Goal: Transaction & Acquisition: Purchase product/service

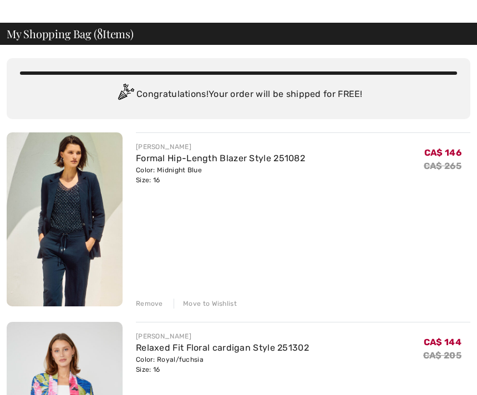
scroll to position [32, 0]
click at [155, 304] on div "Remove" at bounding box center [149, 304] width 27 height 10
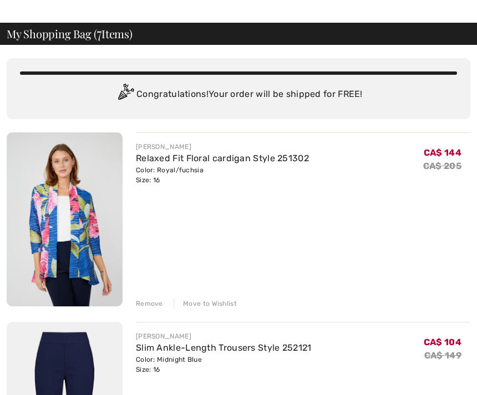
click at [150, 303] on div "Remove" at bounding box center [149, 304] width 27 height 10
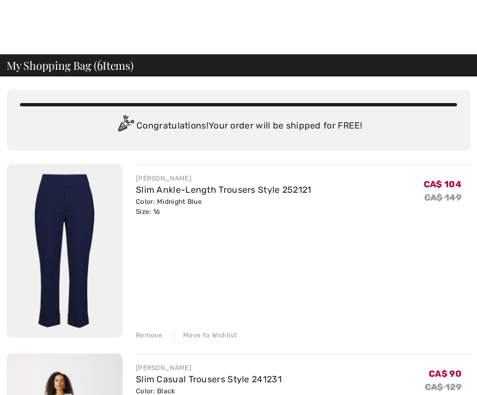
scroll to position [12, 0]
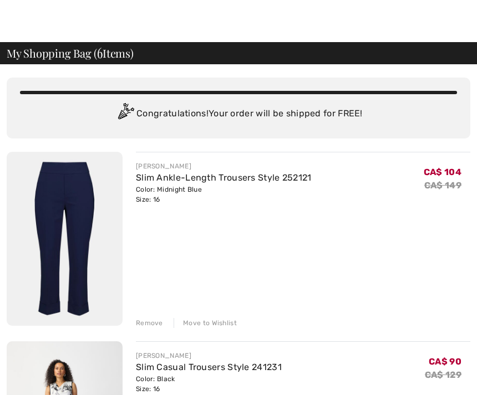
click at [67, 227] on img at bounding box center [65, 239] width 116 height 174
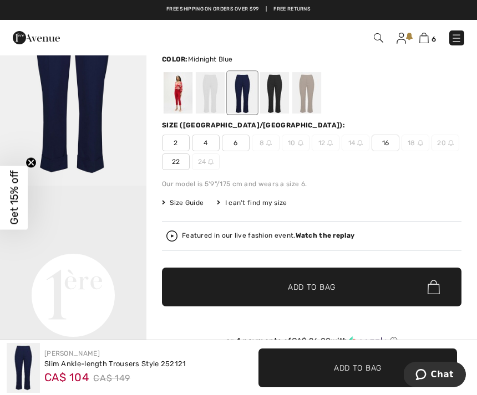
scroll to position [86, 0]
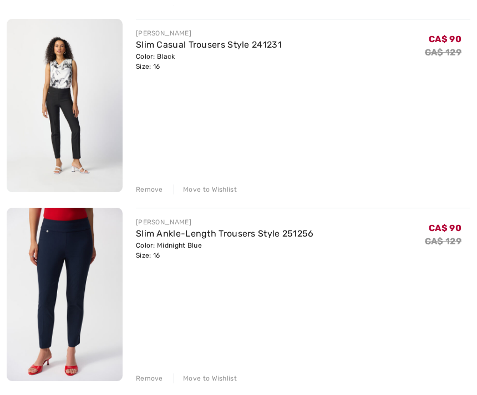
scroll to position [335, 0]
click at [73, 286] on img at bounding box center [65, 293] width 116 height 173
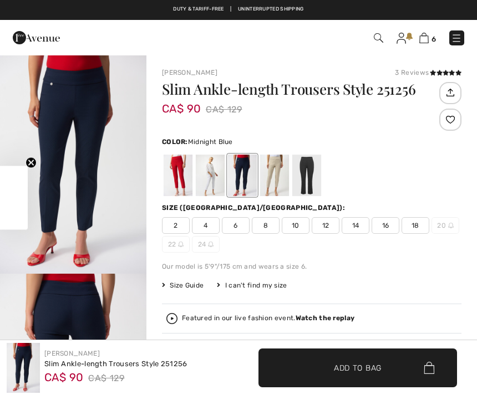
checkbox input "true"
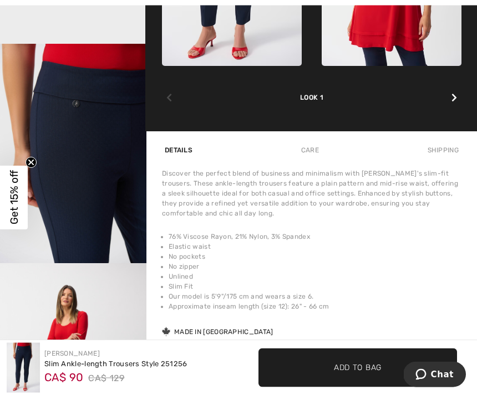
scroll to position [669, 0]
click at [99, 213] on img "3 / 5" at bounding box center [73, 153] width 146 height 219
click at [102, 193] on img "3 / 5" at bounding box center [73, 153] width 146 height 219
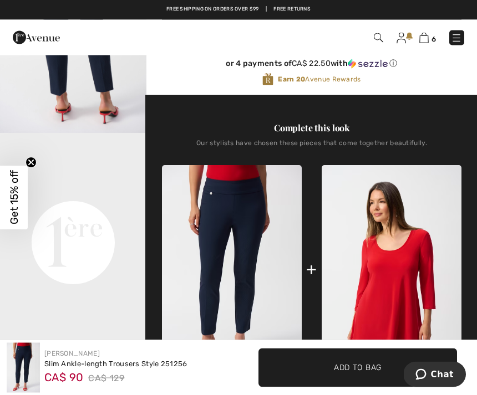
scroll to position [354, 0]
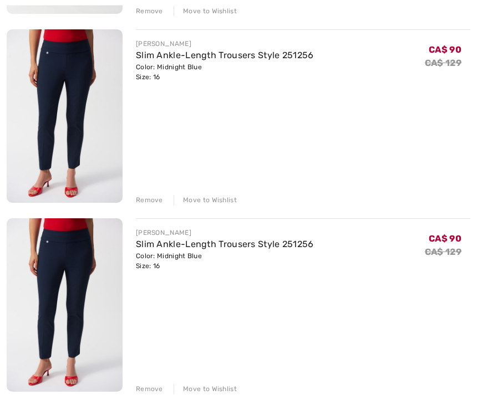
scroll to position [513, 0]
click at [155, 390] on div "Remove" at bounding box center [149, 389] width 27 height 10
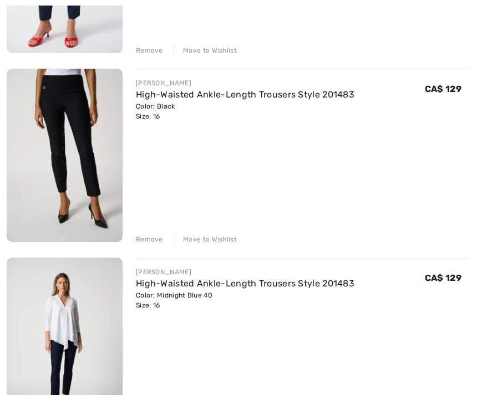
scroll to position [663, 0]
click at [63, 361] on img at bounding box center [65, 344] width 116 height 174
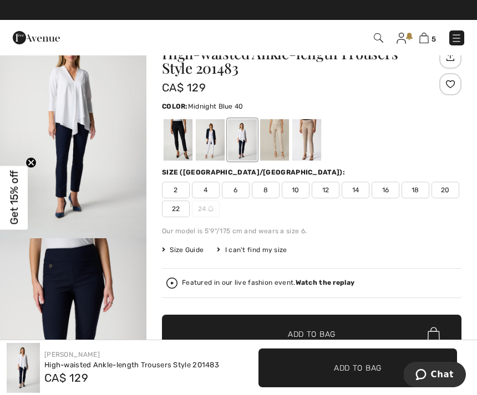
scroll to position [32, 0]
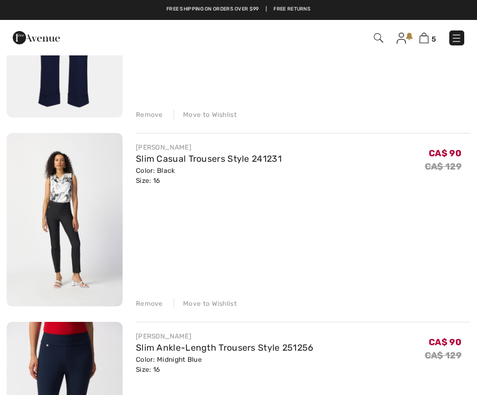
scroll to position [220, 0]
click at [77, 228] on img at bounding box center [65, 220] width 116 height 173
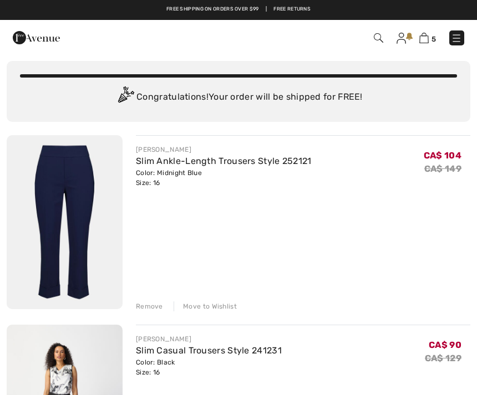
scroll to position [28, 0]
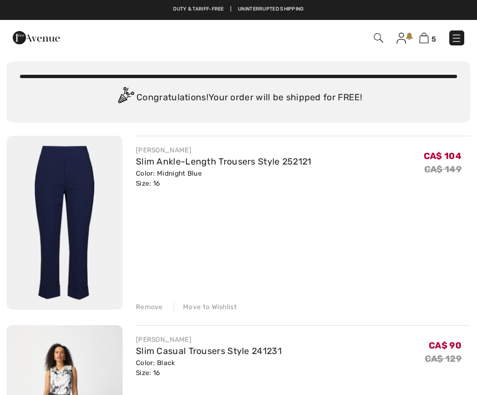
click at [52, 212] on img at bounding box center [65, 223] width 116 height 174
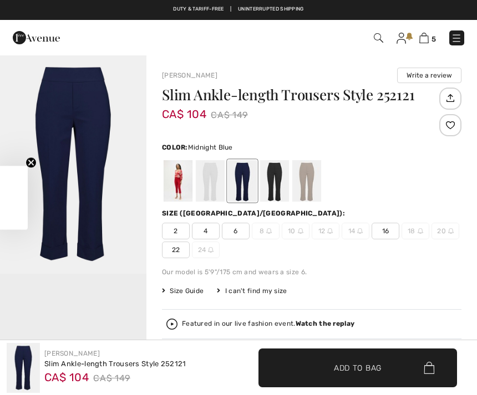
checkbox input "true"
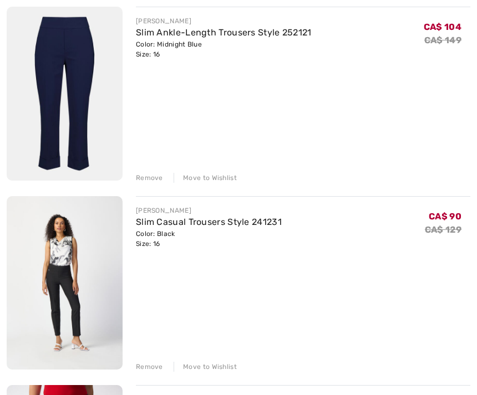
scroll to position [157, 0]
click at [96, 106] on img at bounding box center [65, 94] width 116 height 174
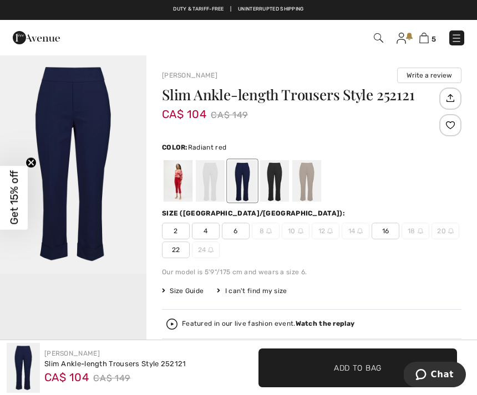
click at [185, 186] on div at bounding box center [178, 181] width 29 height 42
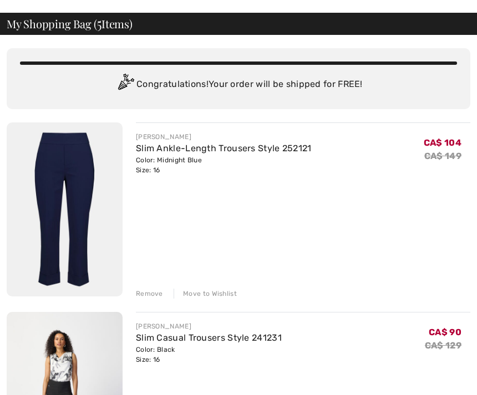
scroll to position [47, 0]
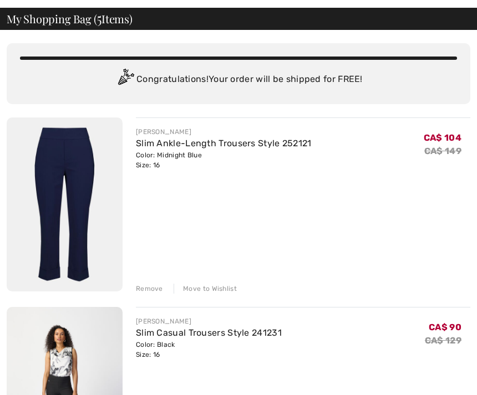
click at [155, 287] on div "Remove" at bounding box center [149, 289] width 27 height 10
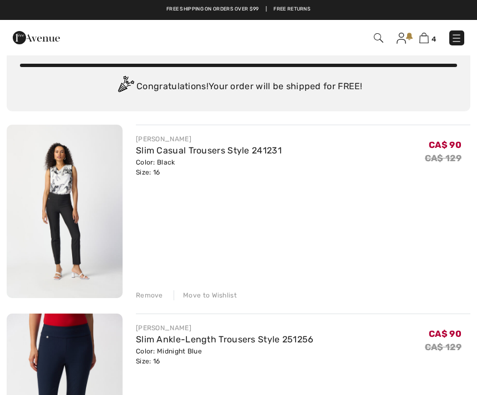
scroll to position [37, 0]
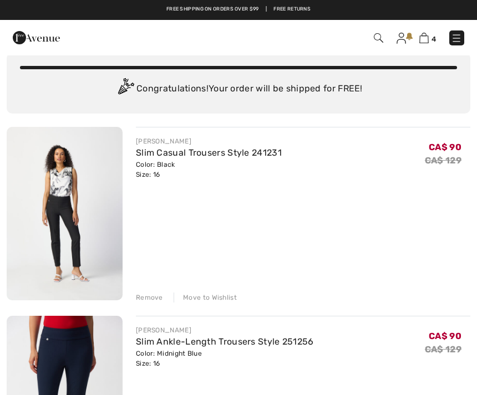
click at [70, 234] on img at bounding box center [65, 213] width 116 height 173
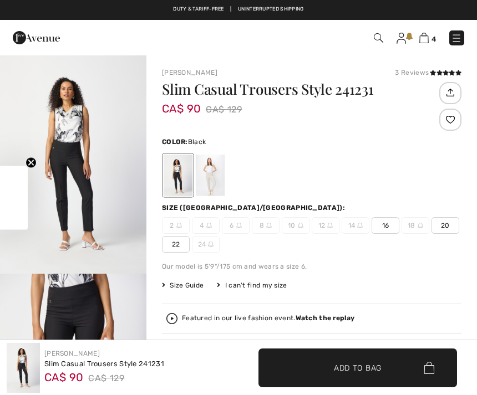
checkbox input "true"
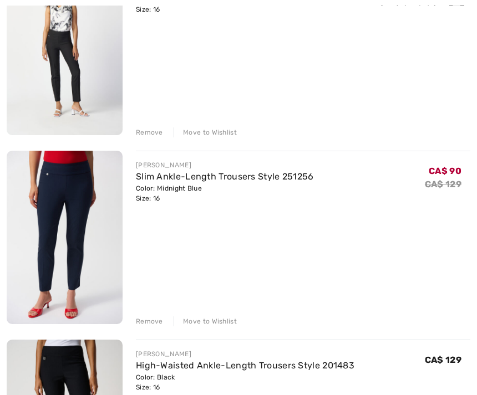
scroll to position [207, 0]
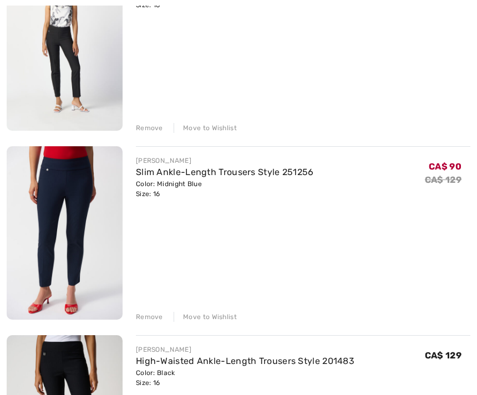
click at [75, 252] on img at bounding box center [65, 232] width 116 height 173
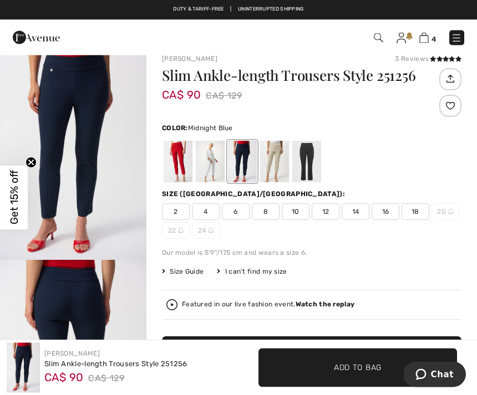
scroll to position [14, 0]
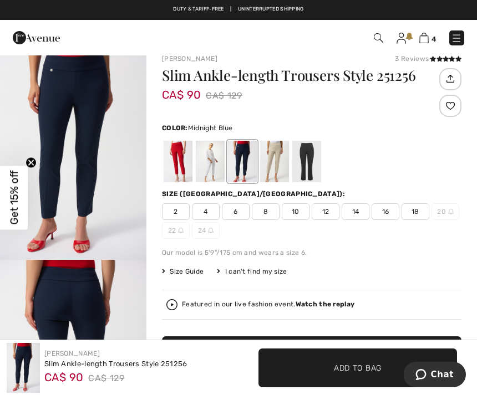
click at [313, 159] on div at bounding box center [306, 162] width 29 height 42
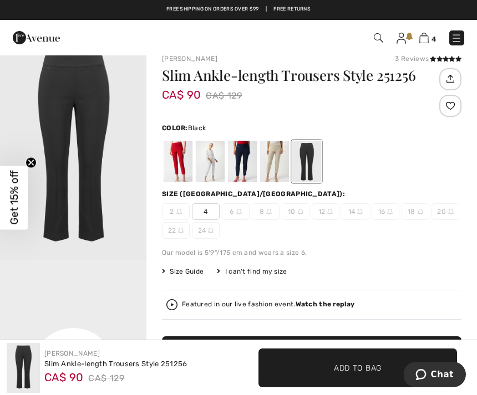
click at [239, 160] on div at bounding box center [242, 162] width 29 height 42
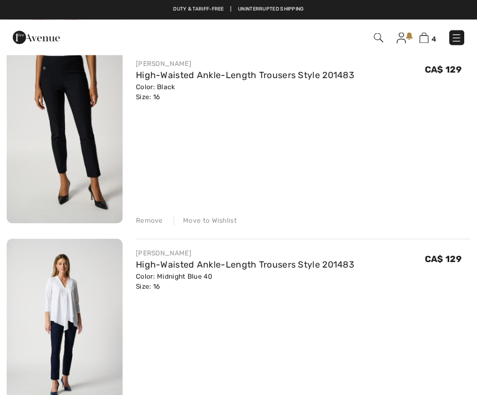
scroll to position [495, 0]
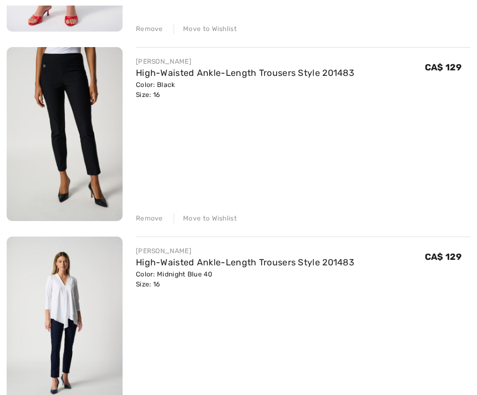
click at [59, 294] on img at bounding box center [65, 324] width 116 height 174
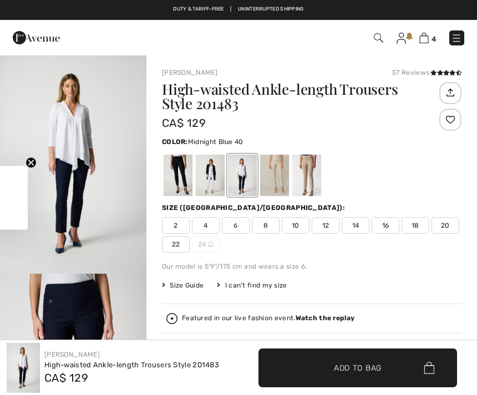
checkbox input "true"
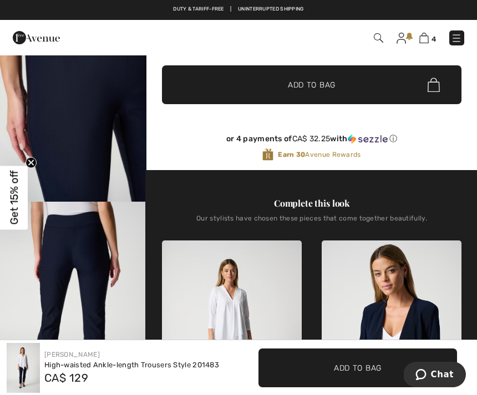
scroll to position [283, 0]
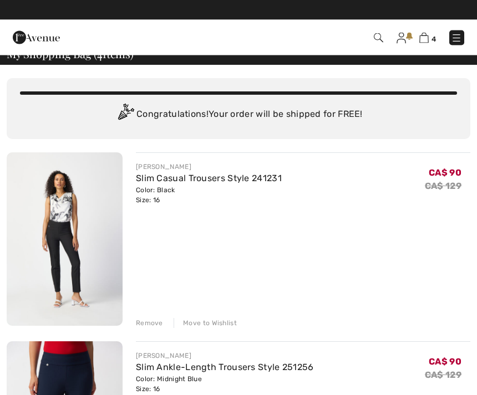
scroll to position [12, 0]
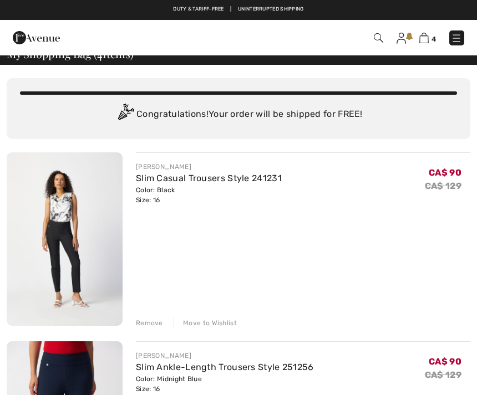
click at [150, 323] on div "Remove" at bounding box center [149, 323] width 27 height 10
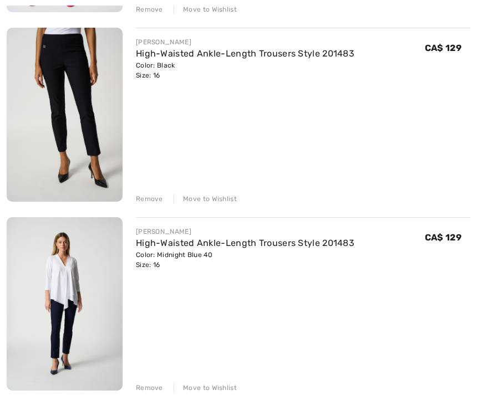
scroll to position [326, 0]
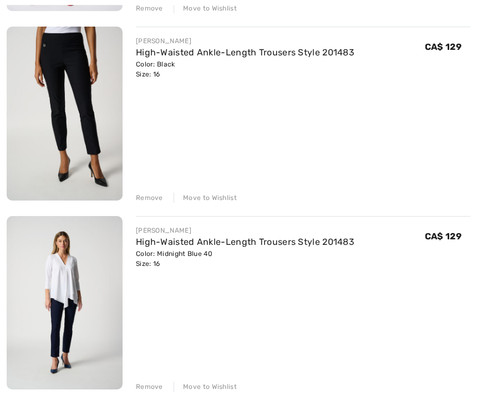
click at [68, 305] on img at bounding box center [65, 304] width 116 height 174
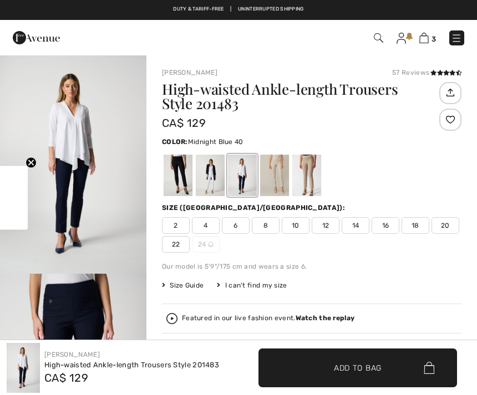
checkbox input "true"
click at [463, 367] on button "Chat" at bounding box center [434, 374] width 63 height 25
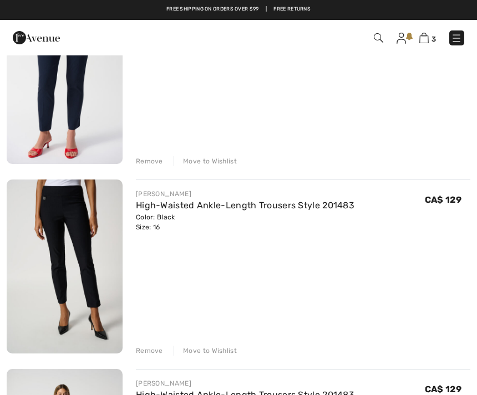
scroll to position [172, 0]
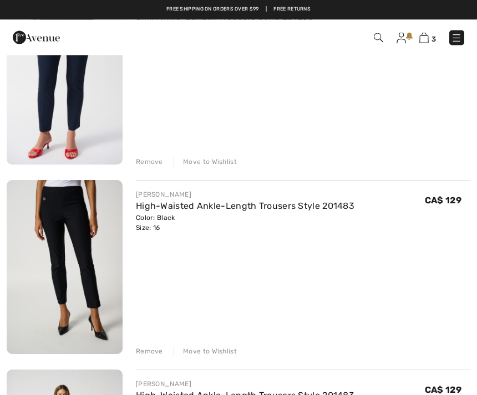
click at [147, 350] on div "Remove" at bounding box center [149, 352] width 27 height 10
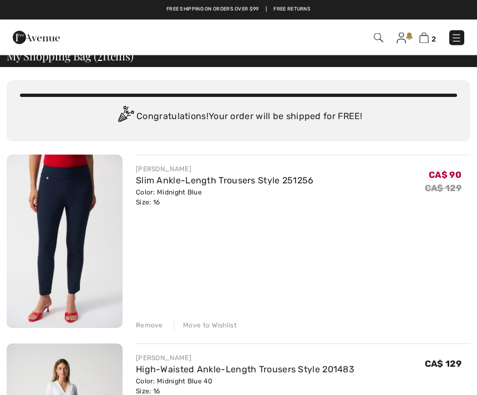
scroll to position [0, 0]
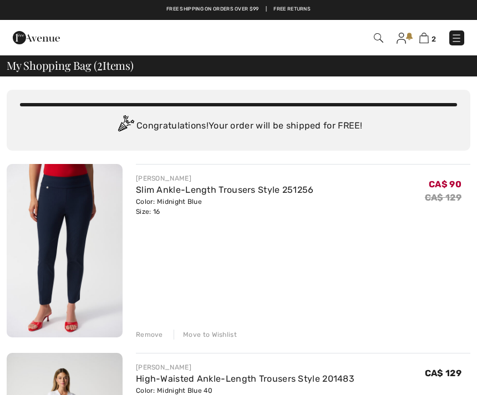
click at [67, 231] on img at bounding box center [65, 250] width 116 height 173
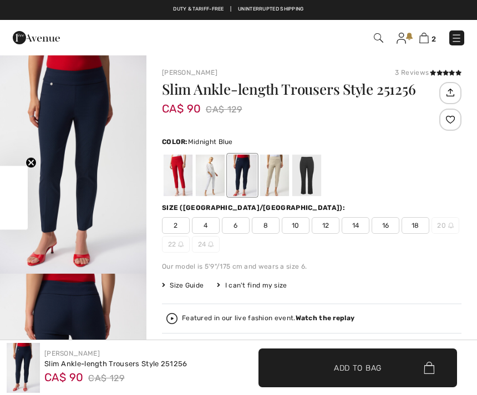
checkbox input "true"
click at [308, 175] on div at bounding box center [306, 176] width 29 height 42
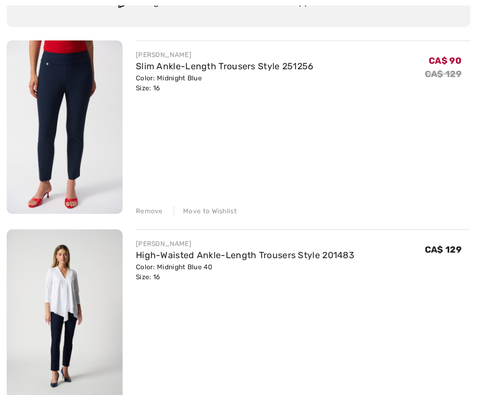
scroll to position [125, 0]
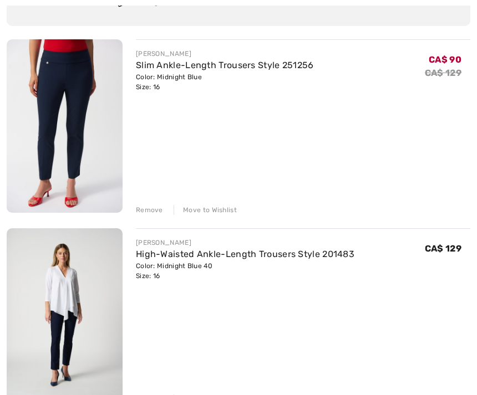
click at [85, 321] on img at bounding box center [65, 315] width 116 height 174
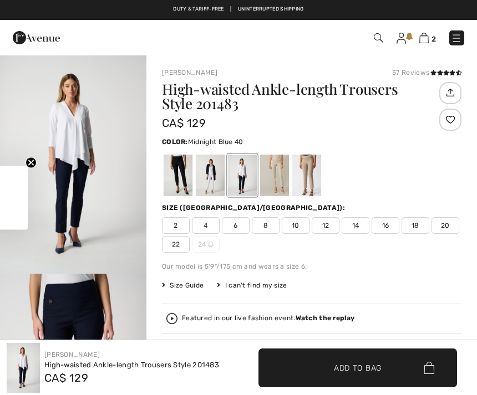
checkbox input "true"
click at [391, 224] on span "16" at bounding box center [385, 225] width 28 height 17
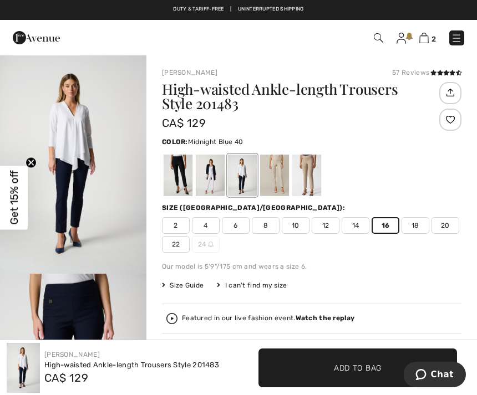
click at [183, 167] on div at bounding box center [178, 176] width 29 height 42
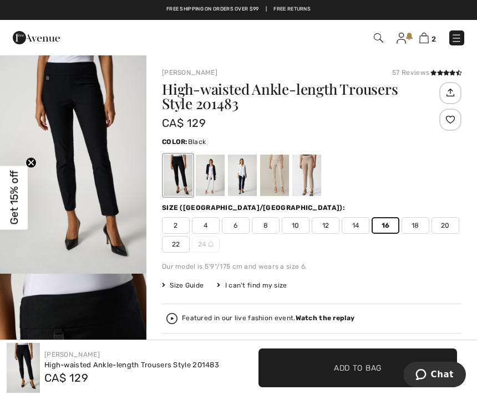
click at [368, 367] on span "Add to Bag" at bounding box center [358, 368] width 48 height 12
click at [426, 40] on img at bounding box center [423, 38] width 9 height 11
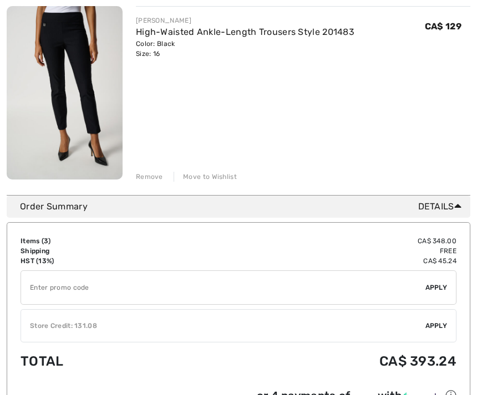
scroll to position [537, 0]
click at [438, 323] on span "Apply" at bounding box center [436, 325] width 22 height 10
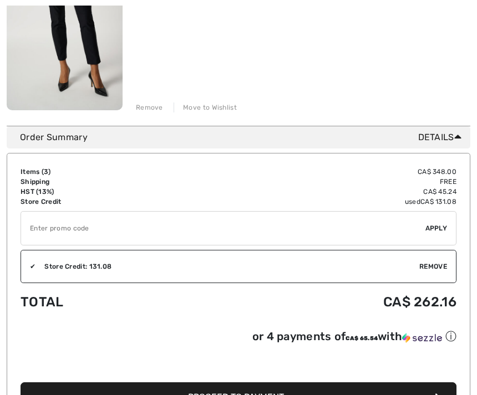
scroll to position [613, 0]
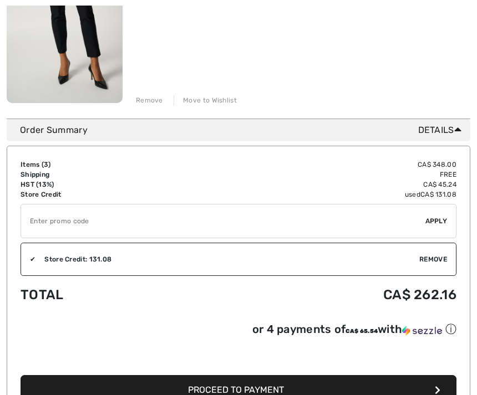
click at [324, 395] on button "Proceed to Payment" at bounding box center [239, 390] width 436 height 30
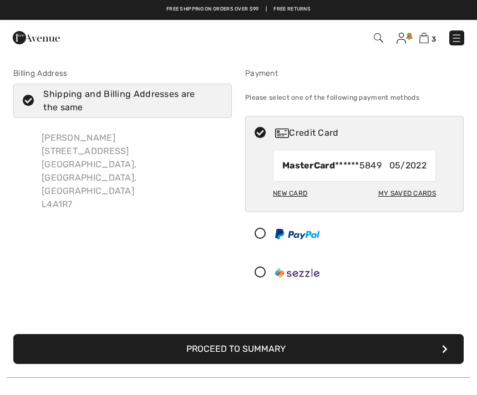
click at [293, 193] on div "New Card" at bounding box center [290, 193] width 34 height 19
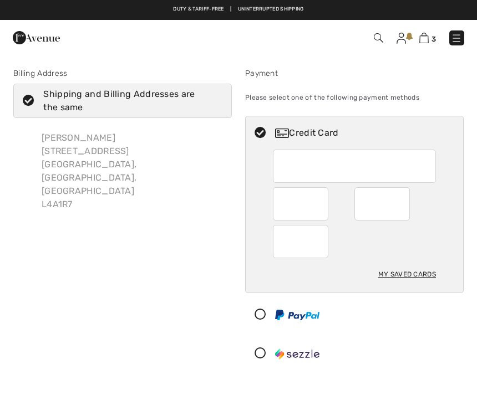
click at [407, 273] on div "My Saved Cards" at bounding box center [407, 274] width 58 height 19
radio input "true"
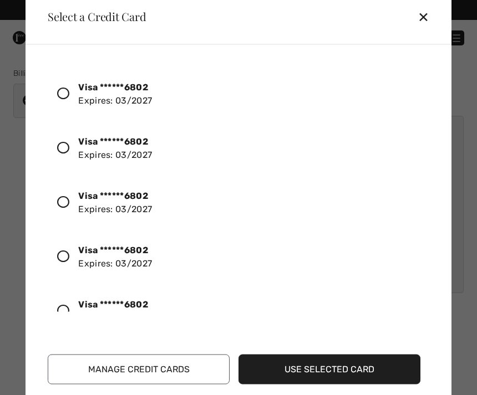
click at [68, 91] on icon at bounding box center [63, 93] width 12 height 12
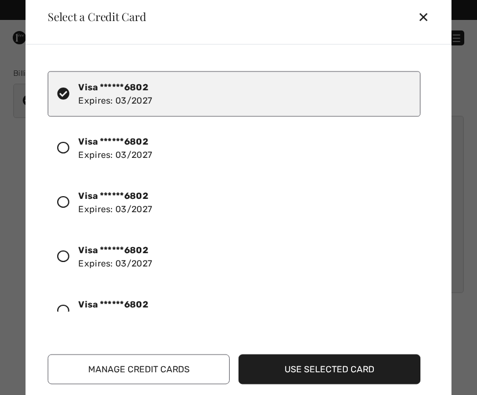
click at [335, 370] on button "Use Selected Card" at bounding box center [329, 369] width 182 height 30
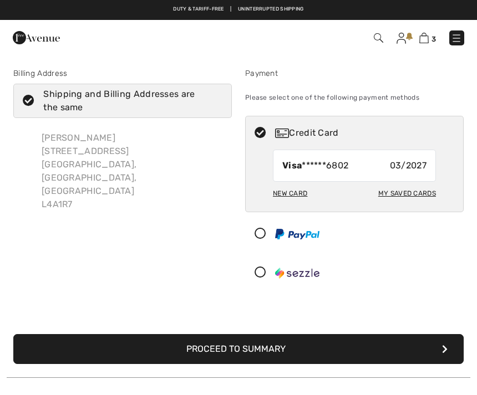
click at [279, 352] on button "Proceed to Summary" at bounding box center [238, 349] width 450 height 30
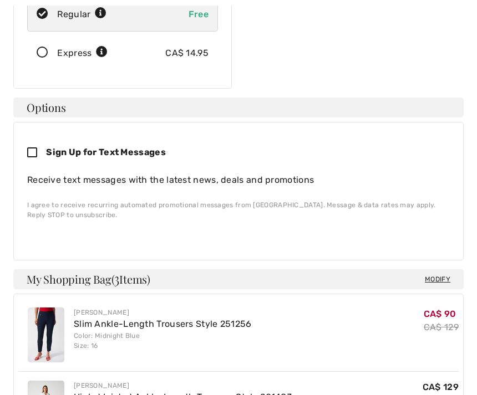
scroll to position [246, 0]
click at [34, 147] on icon at bounding box center [36, 153] width 19 height 12
checkbox input "true"
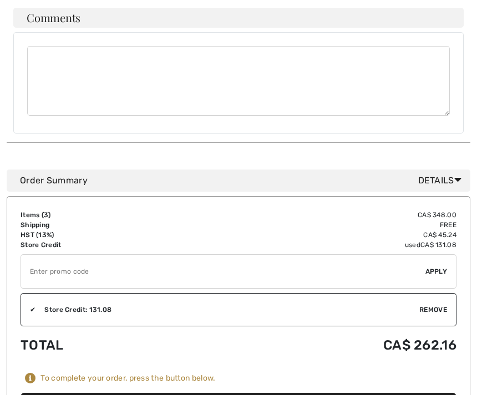
scroll to position [770, 0]
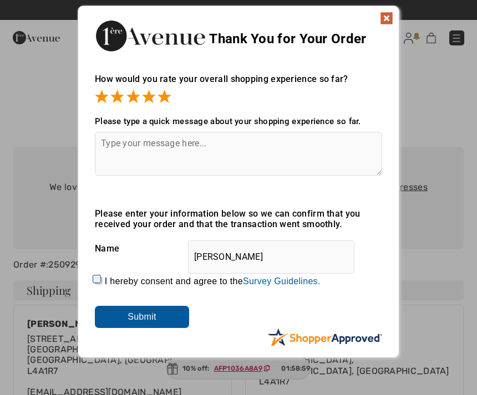
click at [387, 14] on img at bounding box center [386, 18] width 13 height 13
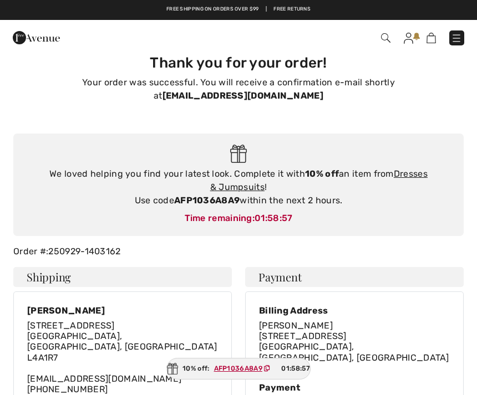
scroll to position [14, 0]
